Goal: Information Seeking & Learning: Understand process/instructions

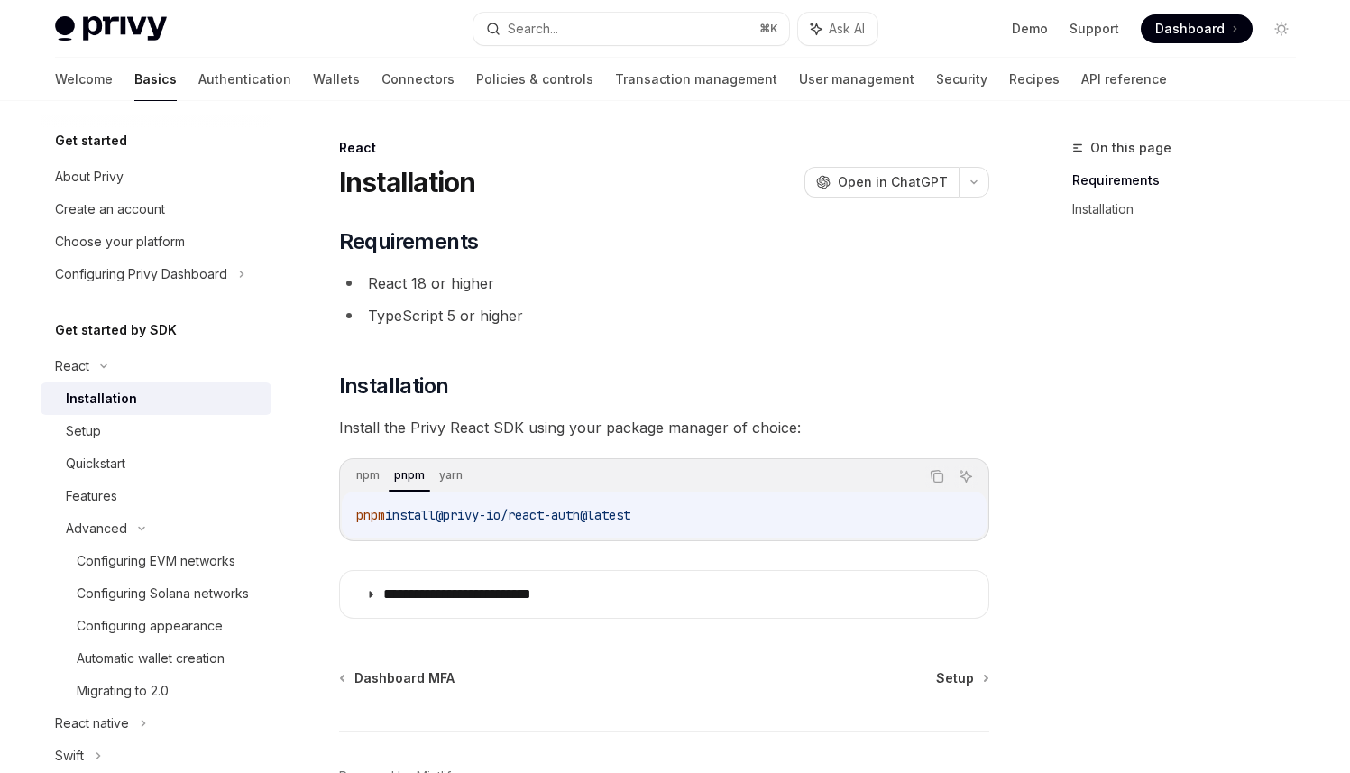
scroll to position [114, 0]
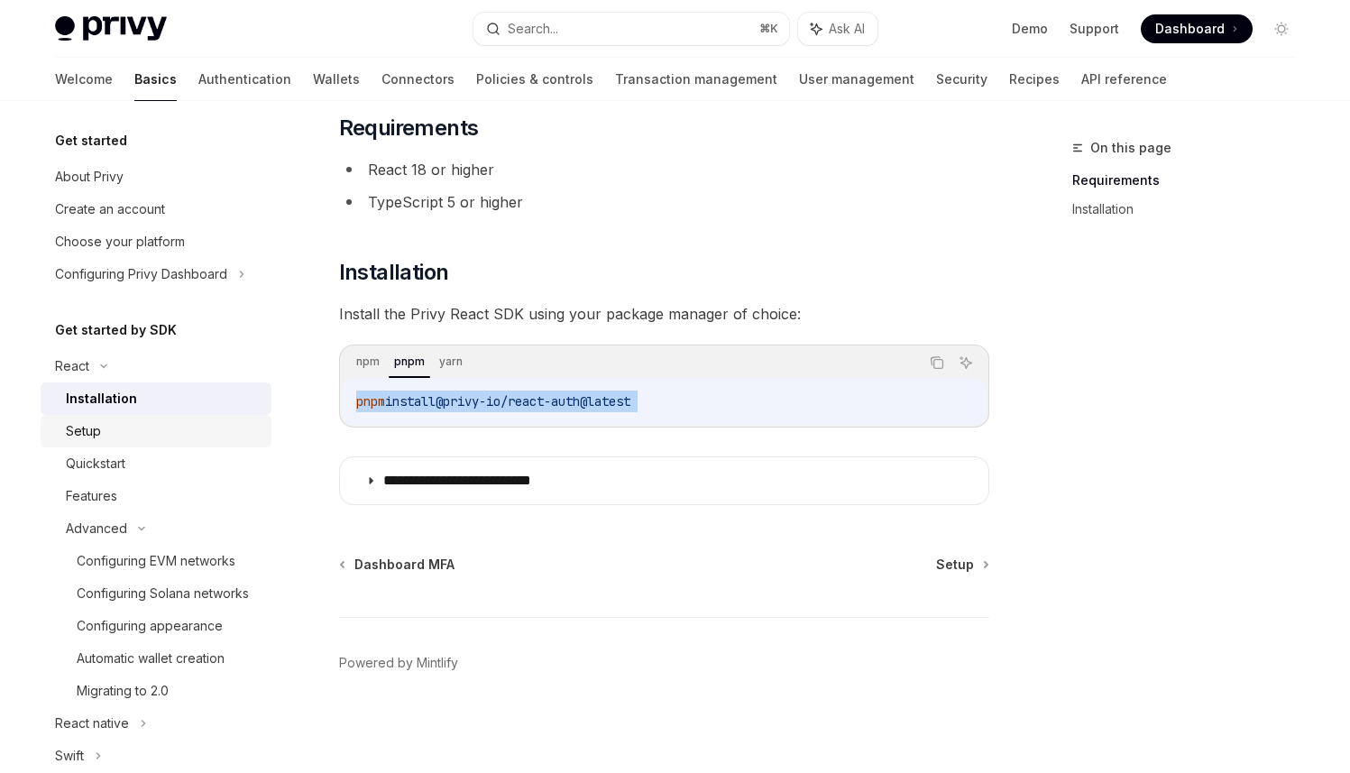
click at [169, 433] on div "Setup" at bounding box center [163, 431] width 195 height 22
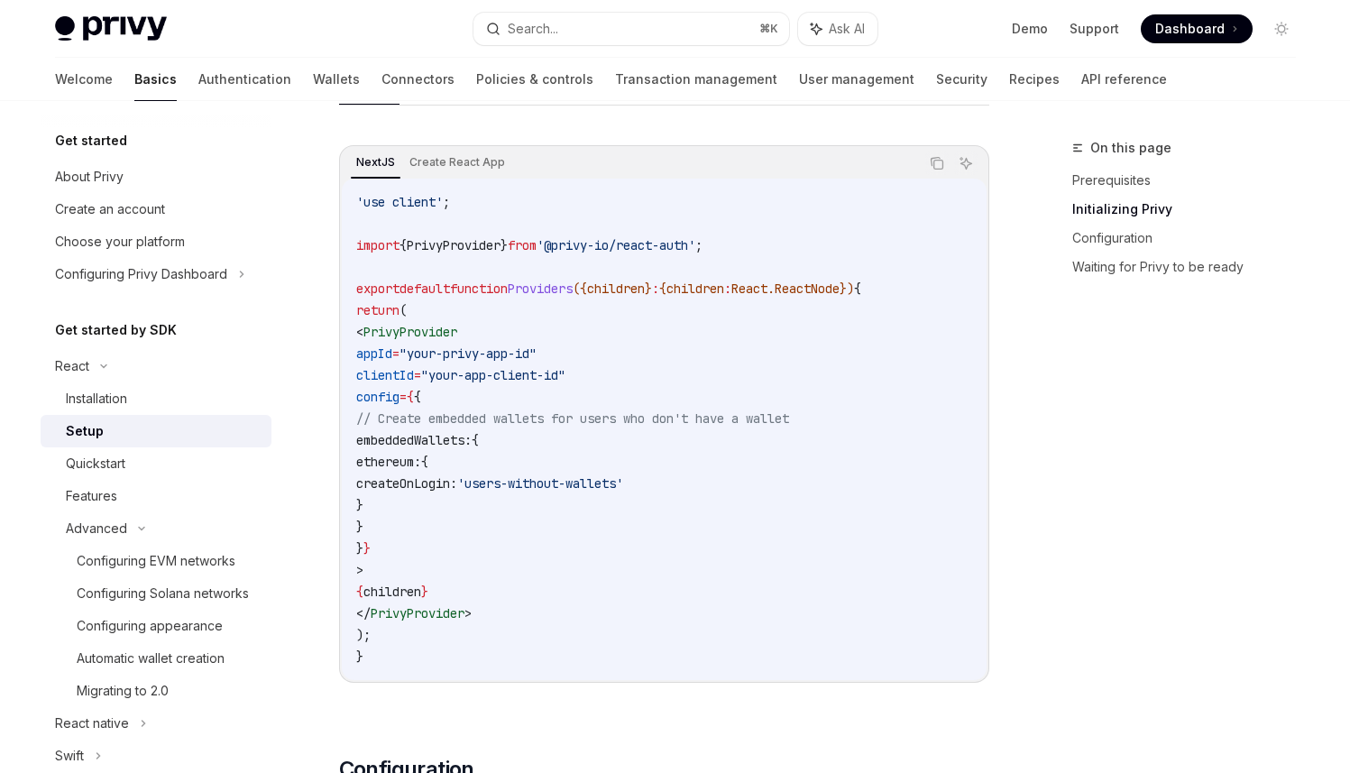
scroll to position [518, 0]
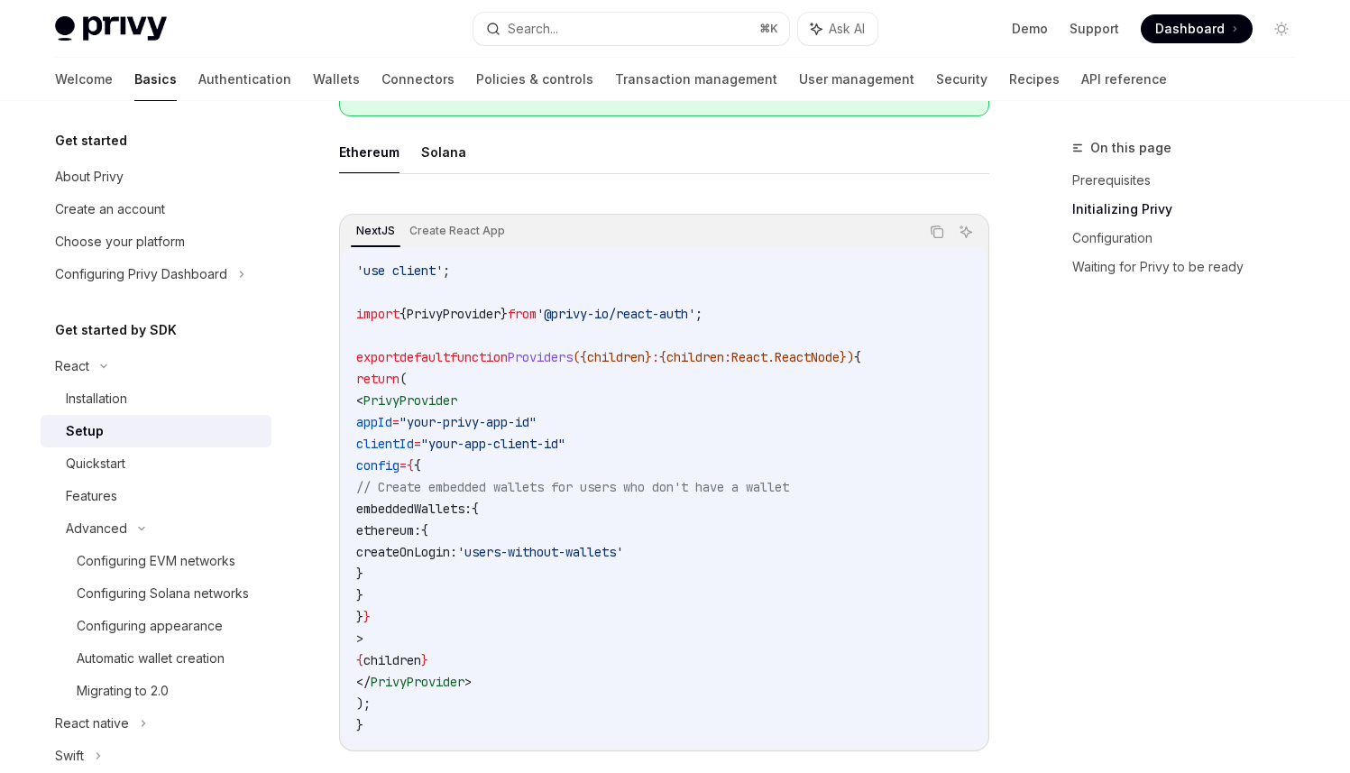
click at [477, 168] on ul "Ethereum Solana" at bounding box center [664, 152] width 650 height 43
click at [435, 142] on button "Solana" at bounding box center [443, 152] width 45 height 42
type textarea "*"
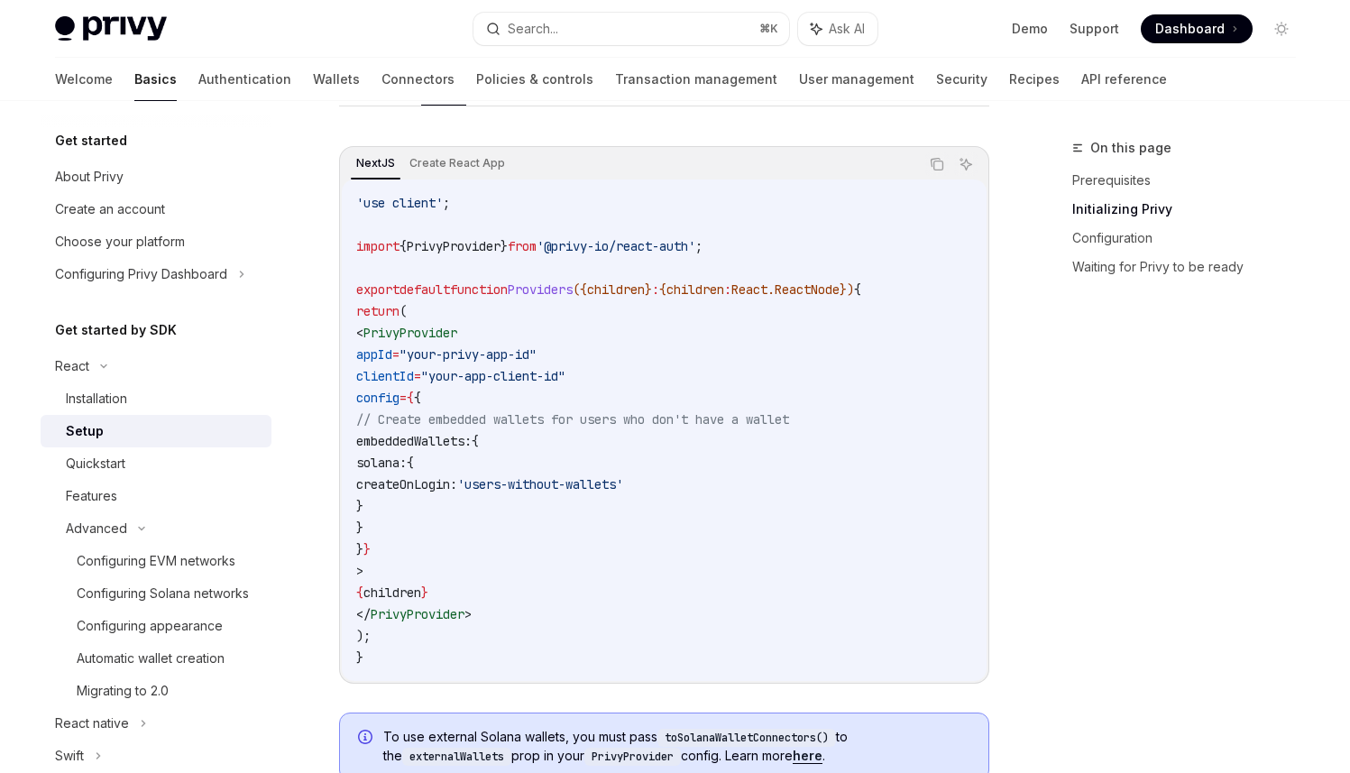
scroll to position [585, 0]
click at [490, 249] on span "PrivyProvider" at bounding box center [454, 247] width 94 height 16
drag, startPoint x: 523, startPoint y: 247, endPoint x: 408, endPoint y: 245, distance: 114.5
click at [408, 245] on span "import { PrivyProvider } from '@privy-io/react-auth' ;" at bounding box center [529, 247] width 346 height 16
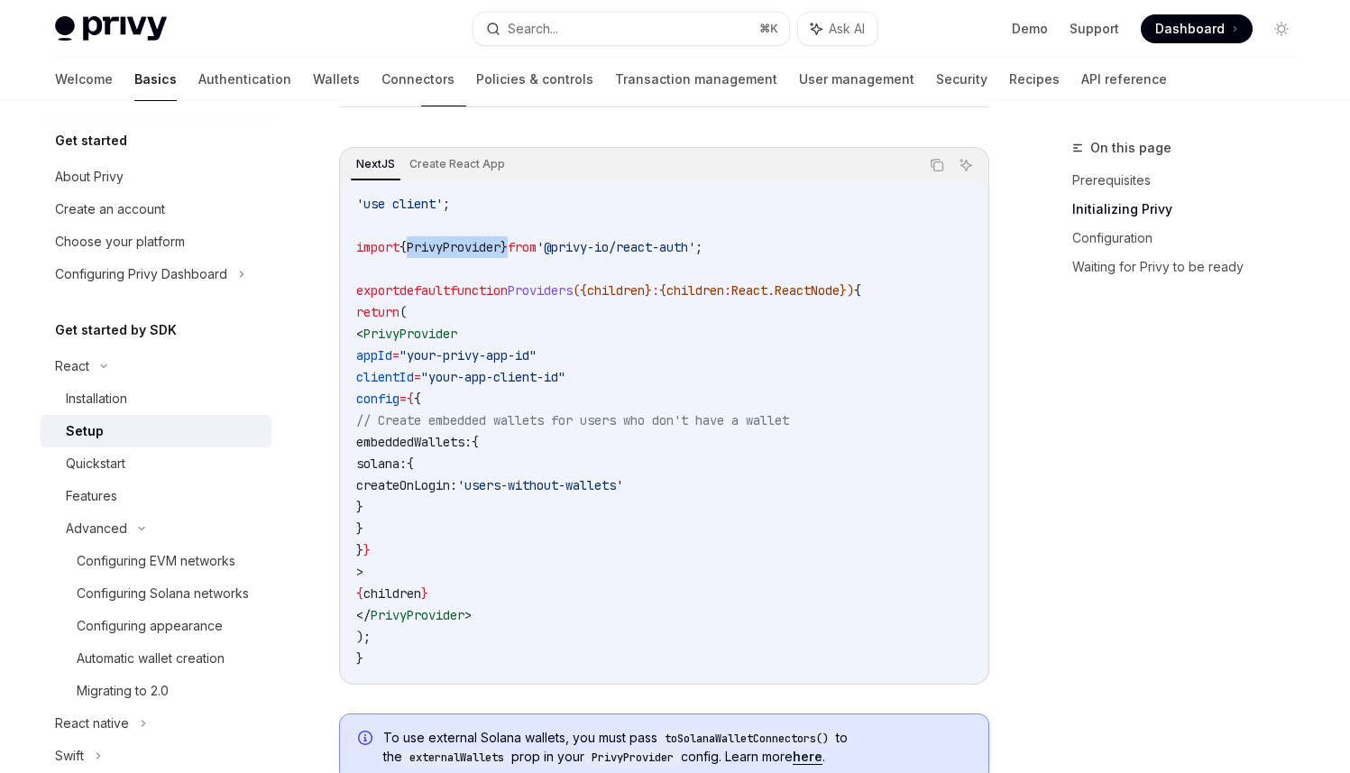
copy span "{ PrivyProvider }"
